Goal: Task Accomplishment & Management: Use online tool/utility

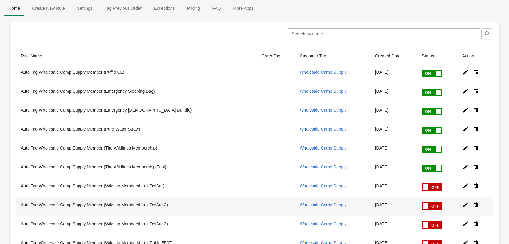
scroll to position [202, 0]
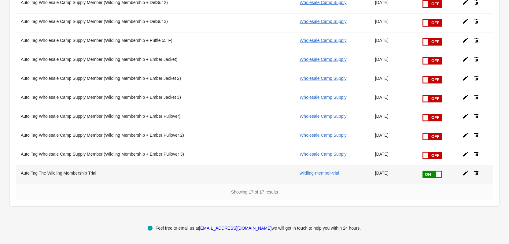
click at [98, 174] on th "Auto Tag The Wildling Membership Trial" at bounding box center [136, 174] width 241 height 19
click at [131, 171] on th "Auto Tag The Wildling Membership Trial" at bounding box center [136, 174] width 241 height 19
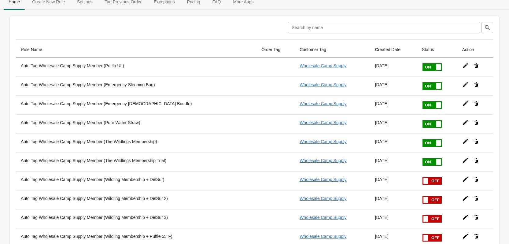
scroll to position [0, 0]
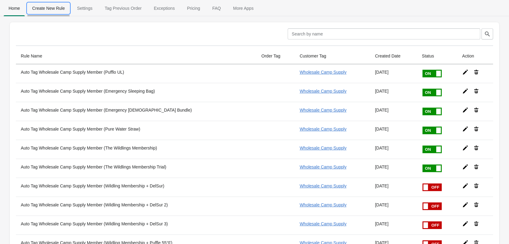
click at [52, 12] on span "Create New Rule" at bounding box center [48, 8] width 43 height 11
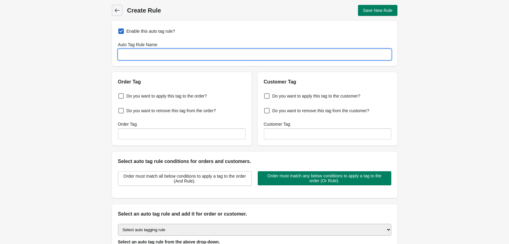
click at [161, 56] on input "Auto Tag Rule Name" at bounding box center [254, 54] width 273 height 11
type input "The Wildling Member Active"
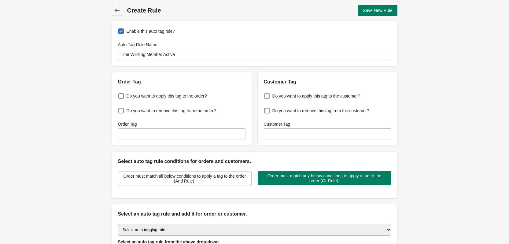
click at [265, 95] on span at bounding box center [267, 96] width 6 height 6
click at [265, 94] on input "Do you want to apply this tag to the customer?" at bounding box center [265, 94] width 0 height 0
checkbox input "true"
click at [268, 135] on input "Customer Tag" at bounding box center [328, 133] width 128 height 11
click at [275, 131] on input "Customer Tag" at bounding box center [328, 133] width 128 height 11
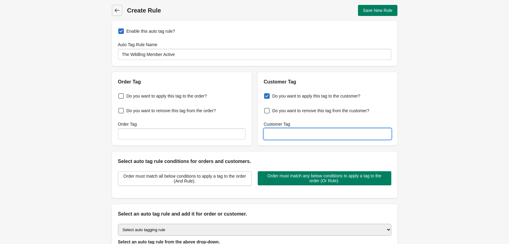
paste input "wildling-member-active"
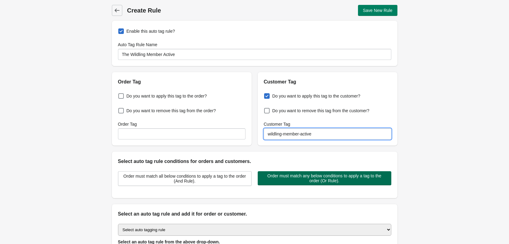
type input "wildling-member-active"
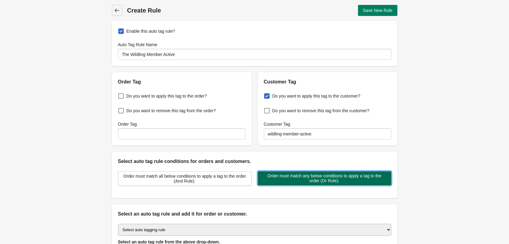
click at [279, 181] on span "Order must match any below conditions to apply a tag to the order (Or Rule)." at bounding box center [325, 178] width 124 height 10
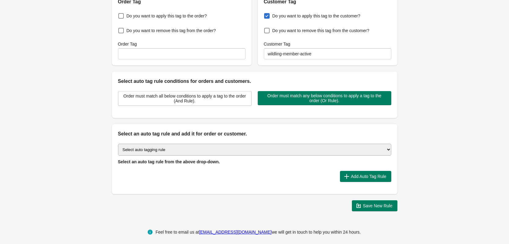
scroll to position [84, 0]
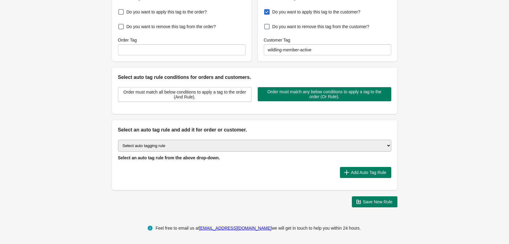
click at [251, 142] on select "Select auto tagging rule Tag by order amount Tag based on the order count (Volu…" at bounding box center [254, 146] width 273 height 12
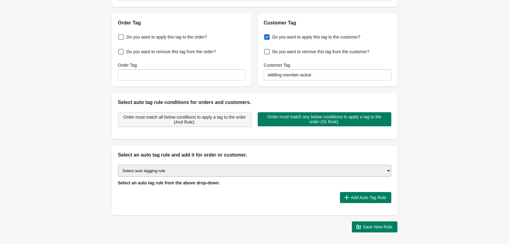
scroll to position [61, 0]
